Goal: Task Accomplishment & Management: Use online tool/utility

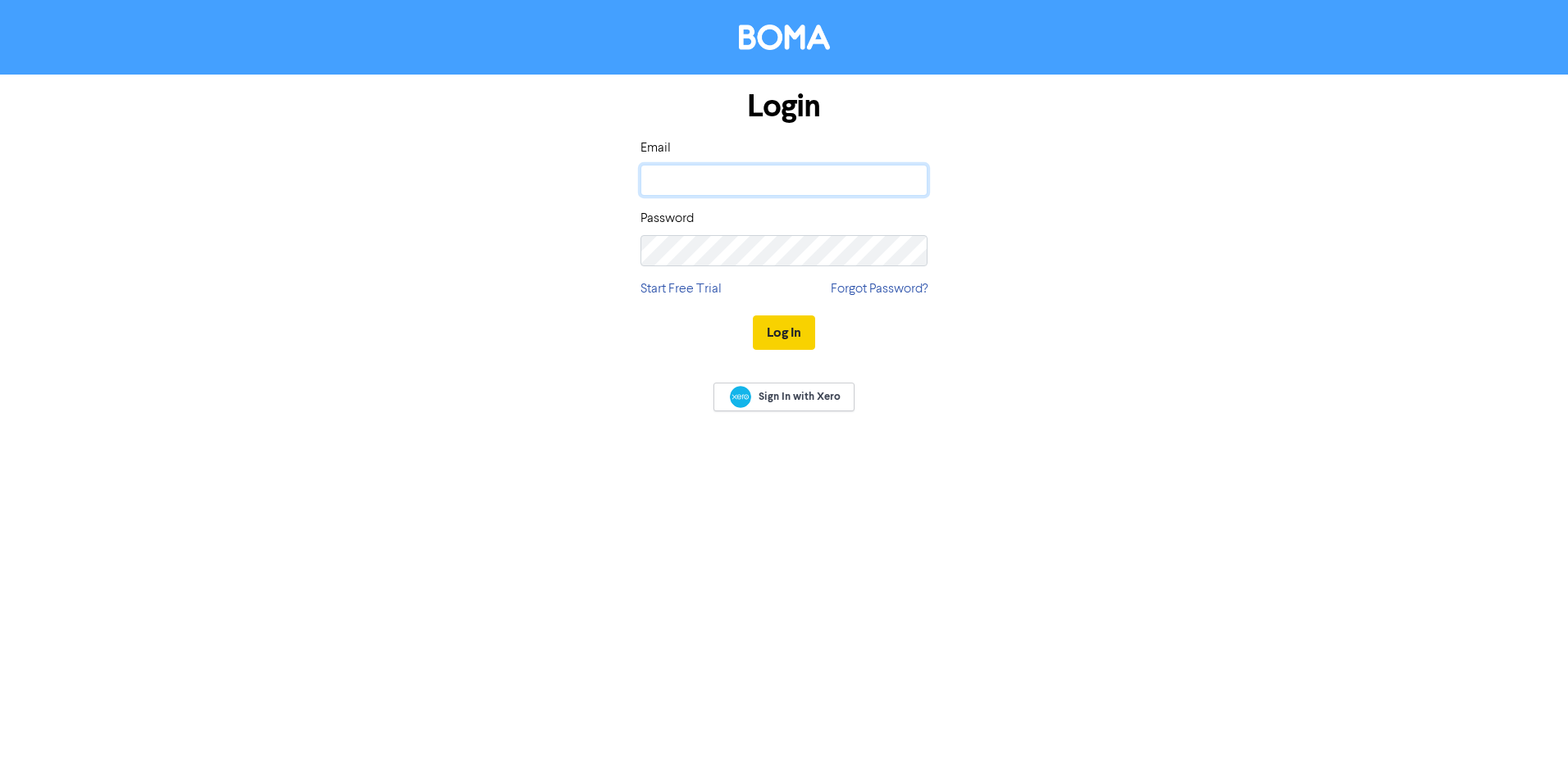
type input "[EMAIL_ADDRESS][DOMAIN_NAME]"
click at [782, 330] on button "Log In" at bounding box center [784, 333] width 62 height 34
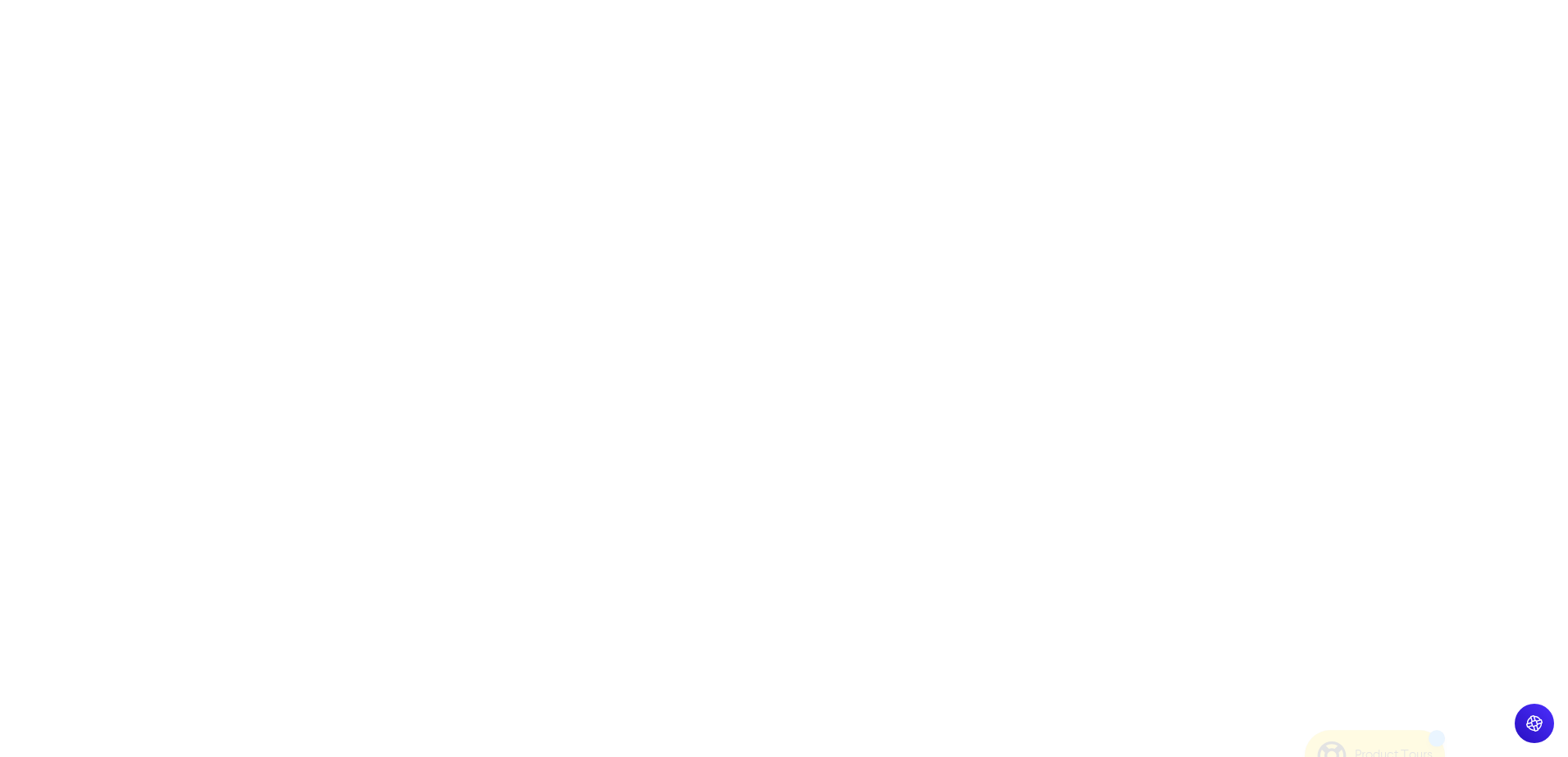
drag, startPoint x: 776, startPoint y: 266, endPoint x: 750, endPoint y: 280, distance: 29.5
click at [773, 271] on div at bounding box center [784, 378] width 1568 height 757
